Goal: Task Accomplishment & Management: Manage account settings

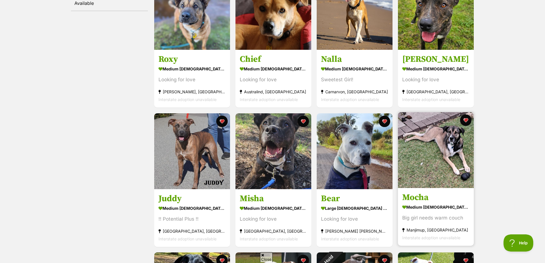
click at [429, 148] on img at bounding box center [436, 150] width 76 height 76
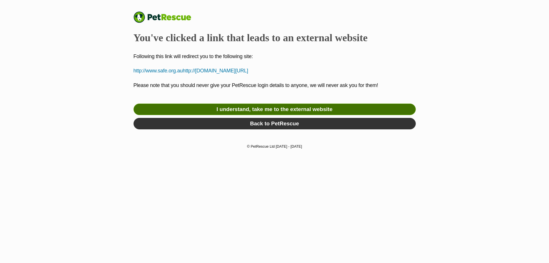
click at [287, 110] on link "I understand, take me to the external website" at bounding box center [275, 109] width 282 height 11
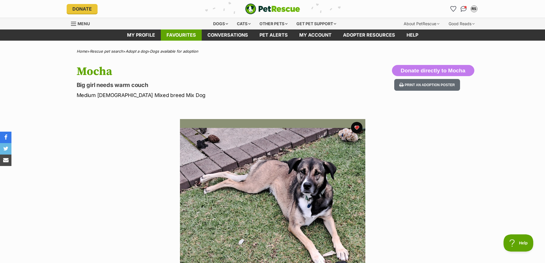
click at [187, 35] on link "Favourites" at bounding box center [181, 34] width 41 height 11
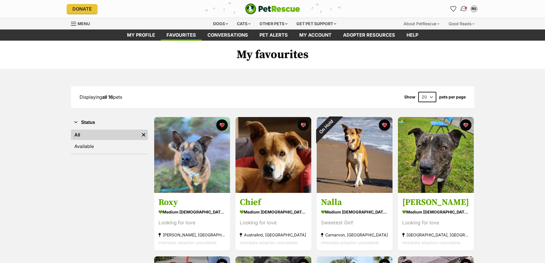
click at [464, 10] on img "Conversations" at bounding box center [464, 8] width 8 height 7
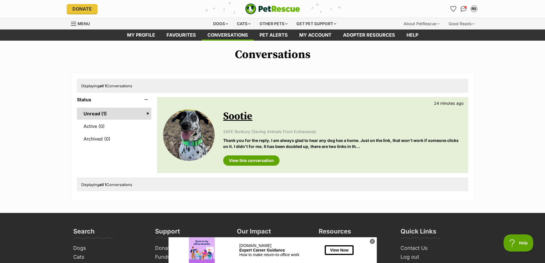
click at [96, 114] on link "Unread (1)" at bounding box center [114, 114] width 75 height 12
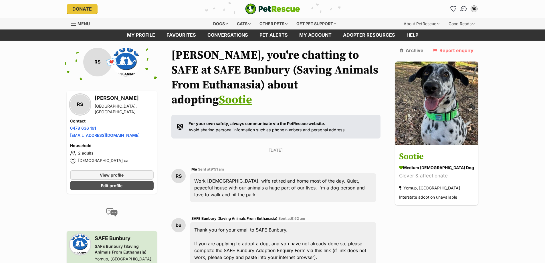
click at [464, 7] on img "Conversations" at bounding box center [464, 8] width 8 height 7
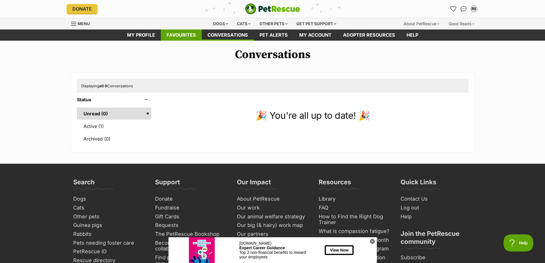
click at [180, 36] on link "Favourites" at bounding box center [181, 34] width 41 height 11
